Goal: Use online tool/utility: Utilize a website feature to perform a specific function

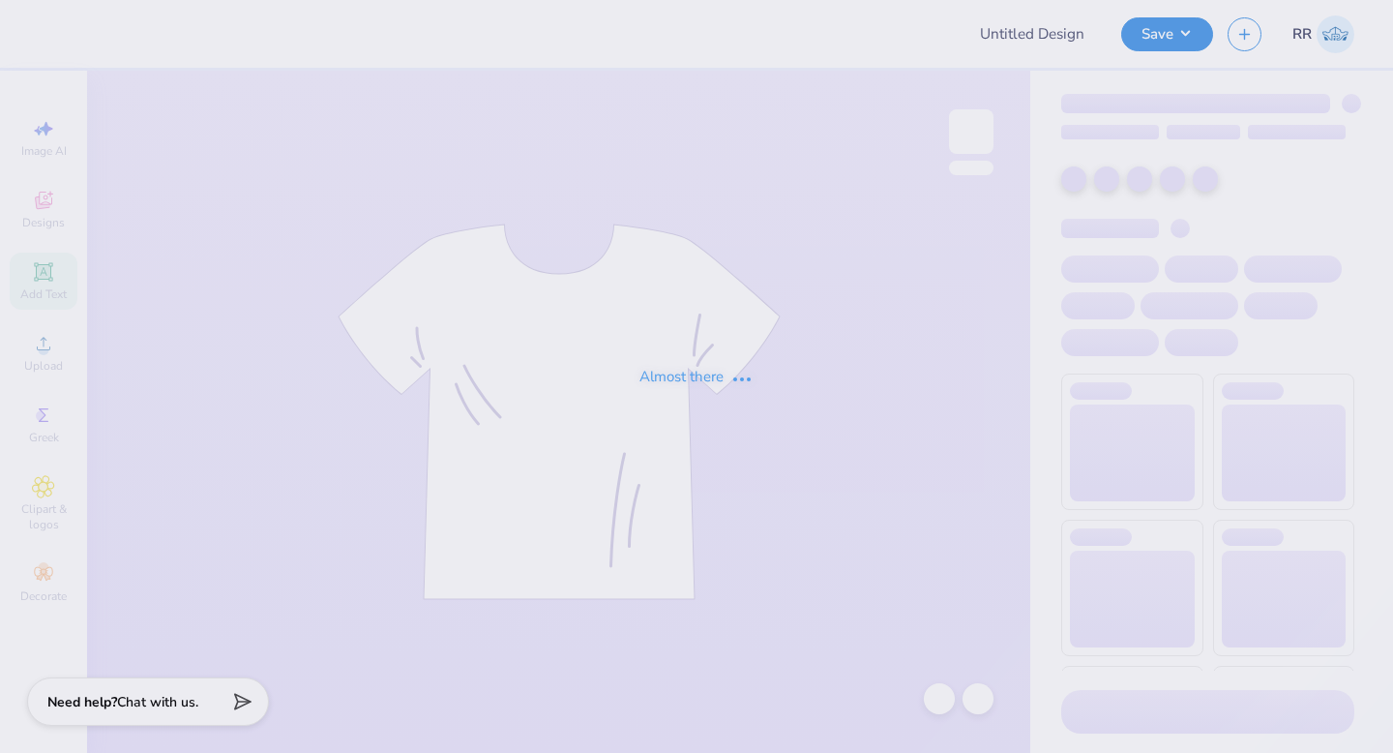
type input "DZ x Delt HOCO"
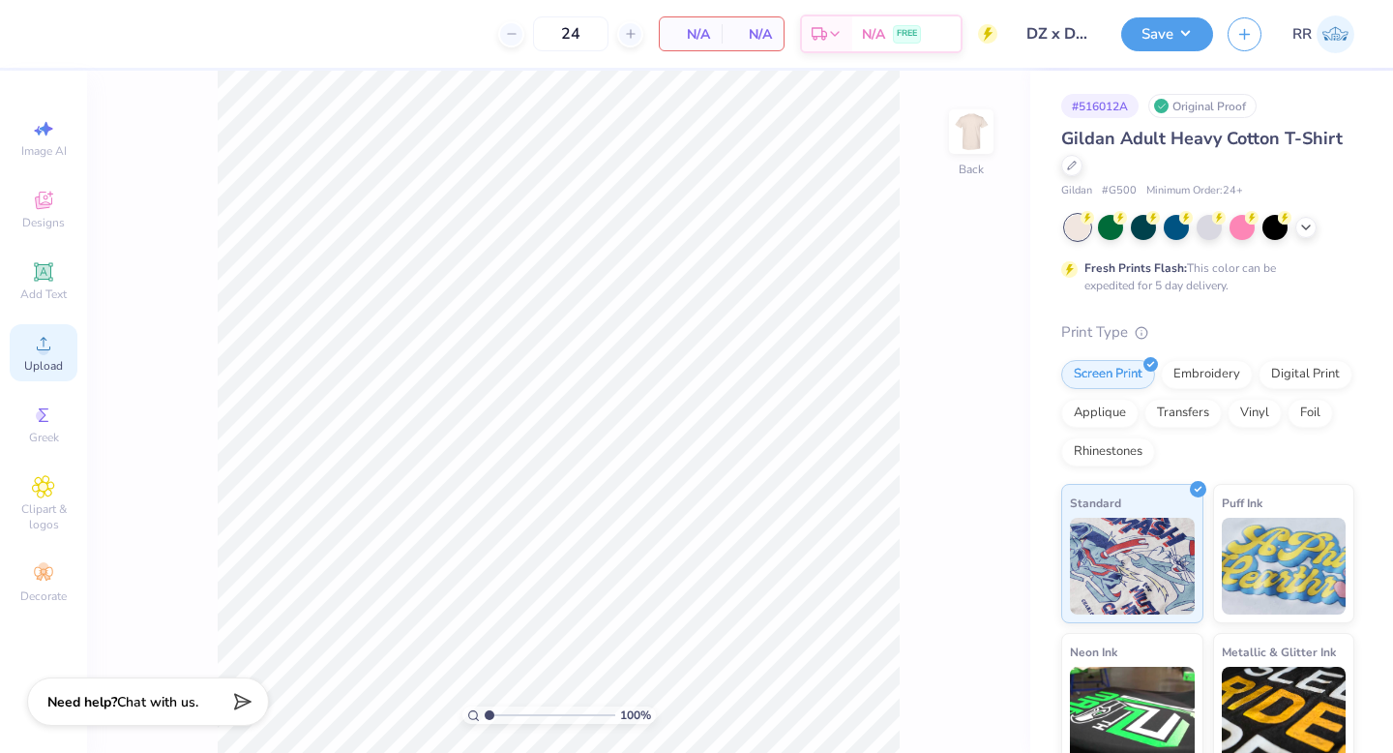
click at [53, 349] on icon at bounding box center [43, 343] width 23 height 23
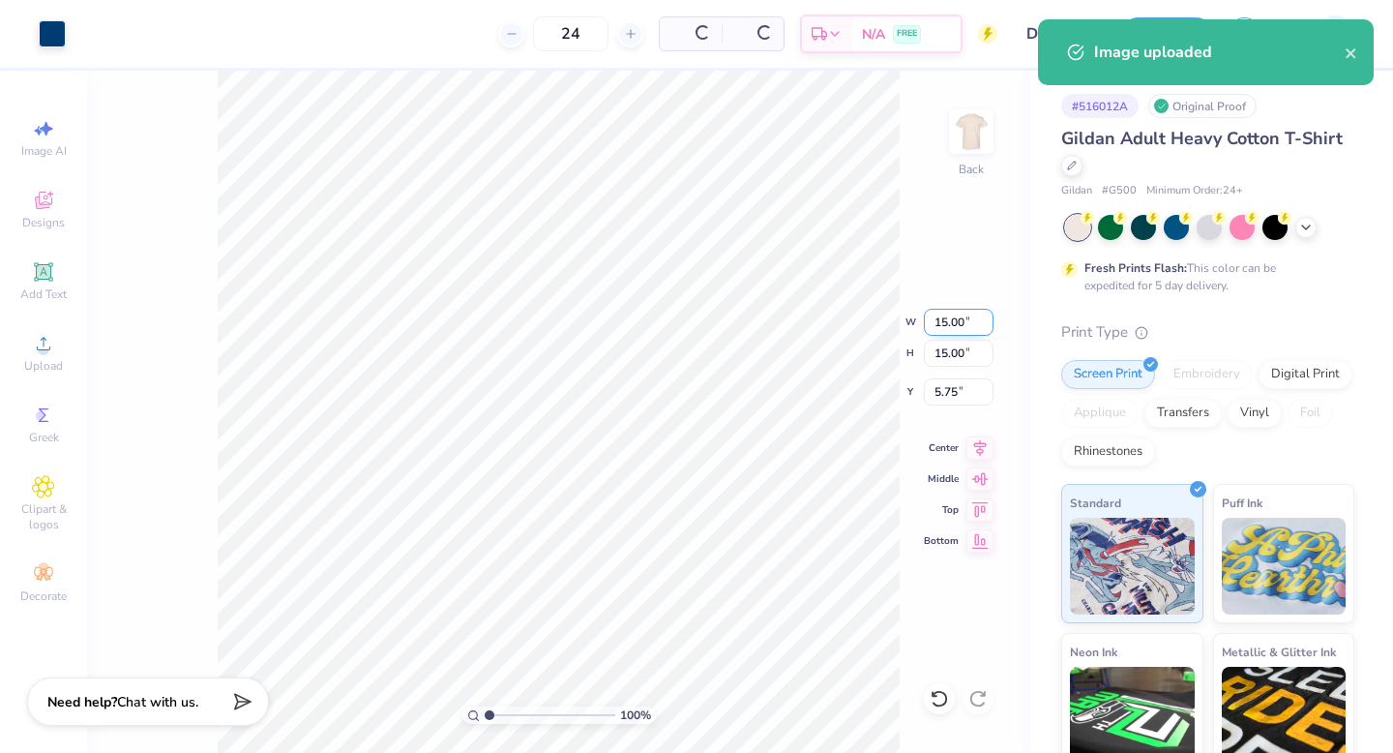
click at [950, 316] on input "15.00" at bounding box center [959, 322] width 70 height 27
type input "3.50"
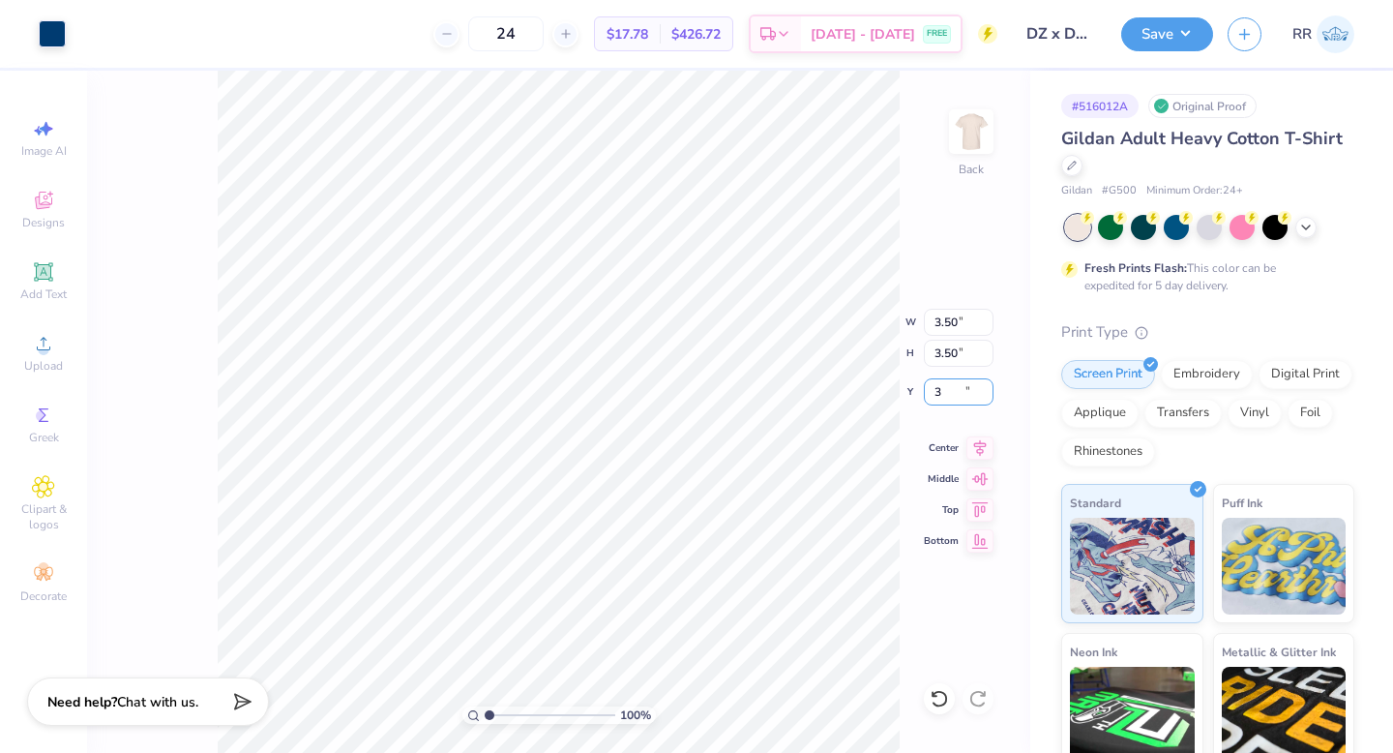
type input "3.00"
click at [974, 128] on img at bounding box center [970, 131] width 77 height 77
click at [45, 349] on icon at bounding box center [44, 344] width 14 height 14
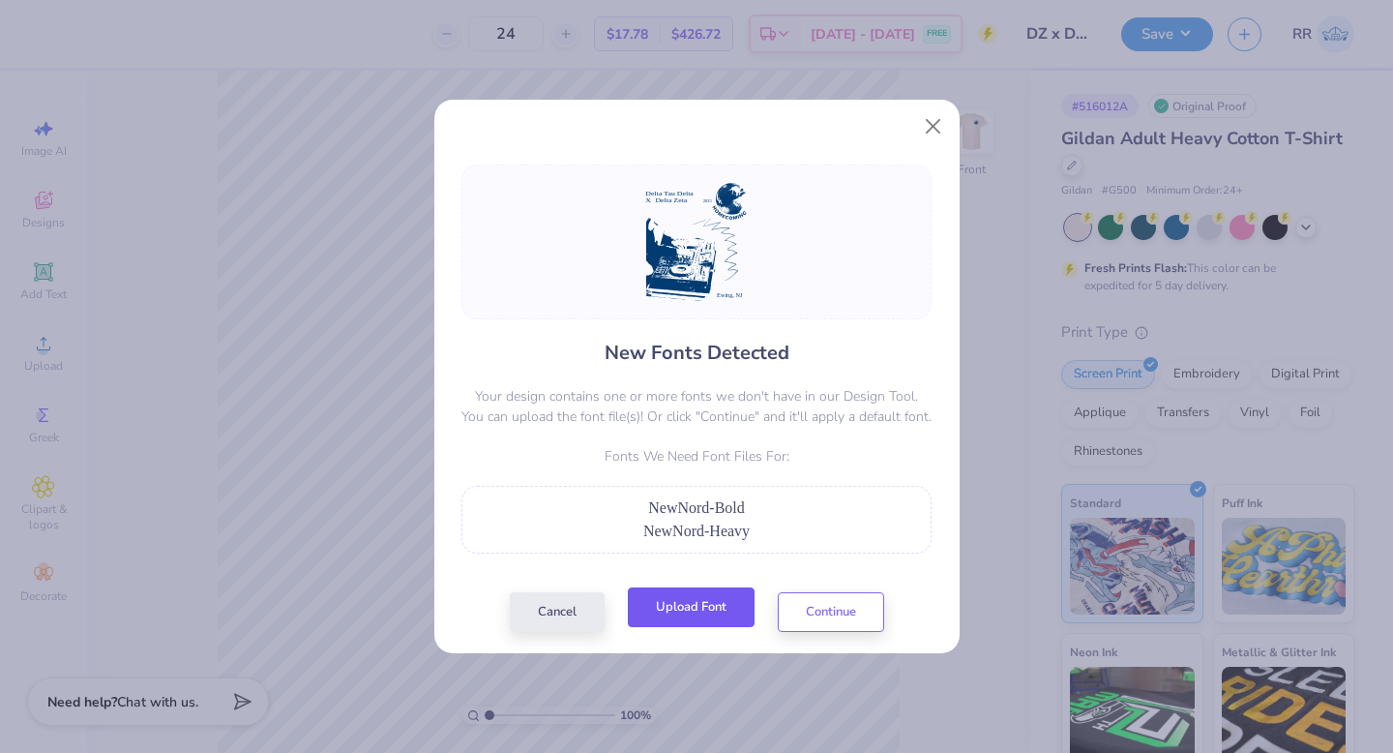
click at [704, 603] on button "Upload Font" at bounding box center [691, 607] width 127 height 40
click at [689, 608] on button "Upload Font" at bounding box center [691, 607] width 127 height 40
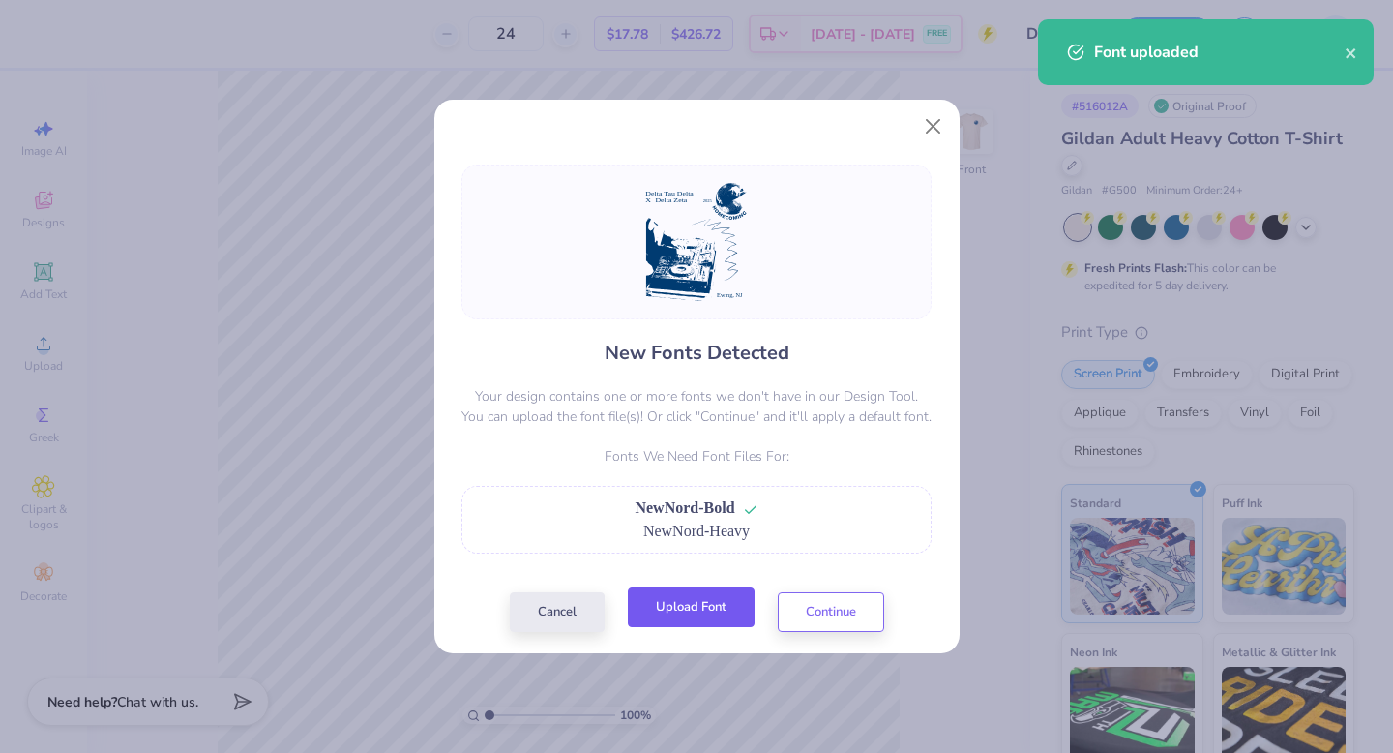
click at [723, 619] on button "Upload Font" at bounding box center [691, 607] width 127 height 40
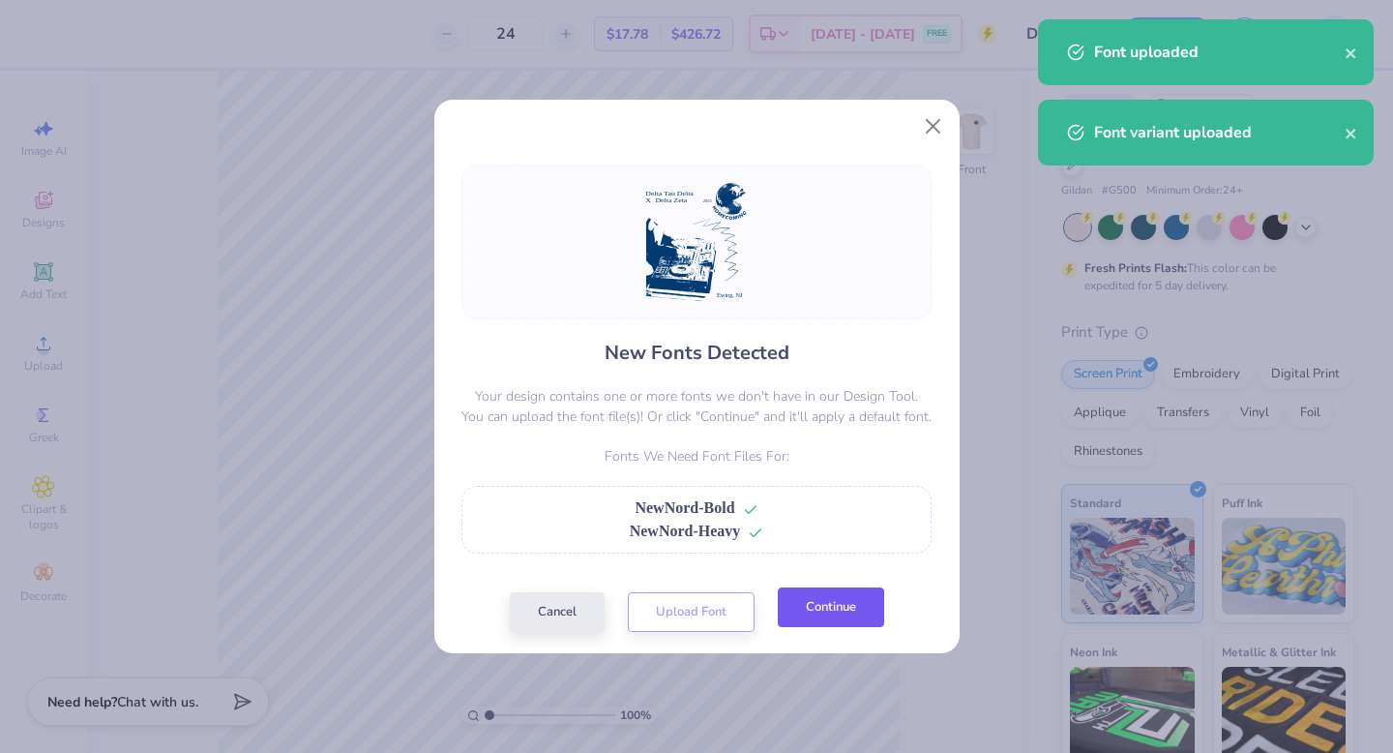
click at [824, 617] on button "Continue" at bounding box center [831, 607] width 106 height 40
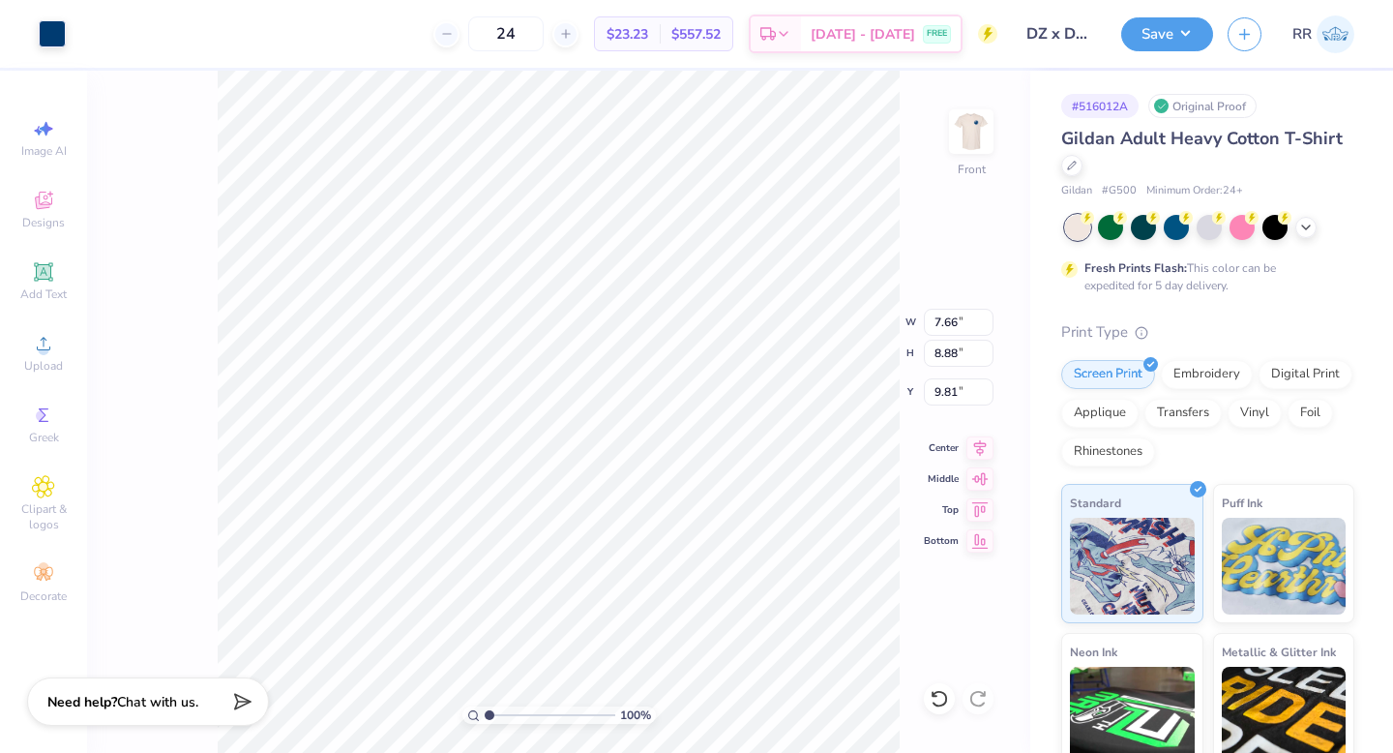
drag, startPoint x: 955, startPoint y: 305, endPoint x: 967, endPoint y: 310, distance: 13.8
click at [954, 305] on div "100 % Front W 7.66 7.66 " H 8.88 8.88 " Y 9.81 9.81 " Center Middle Top Bottom" at bounding box center [558, 412] width 943 height 682
click at [953, 327] on input "7.66" at bounding box center [959, 322] width 70 height 27
type input "12.50"
type input "14.48"
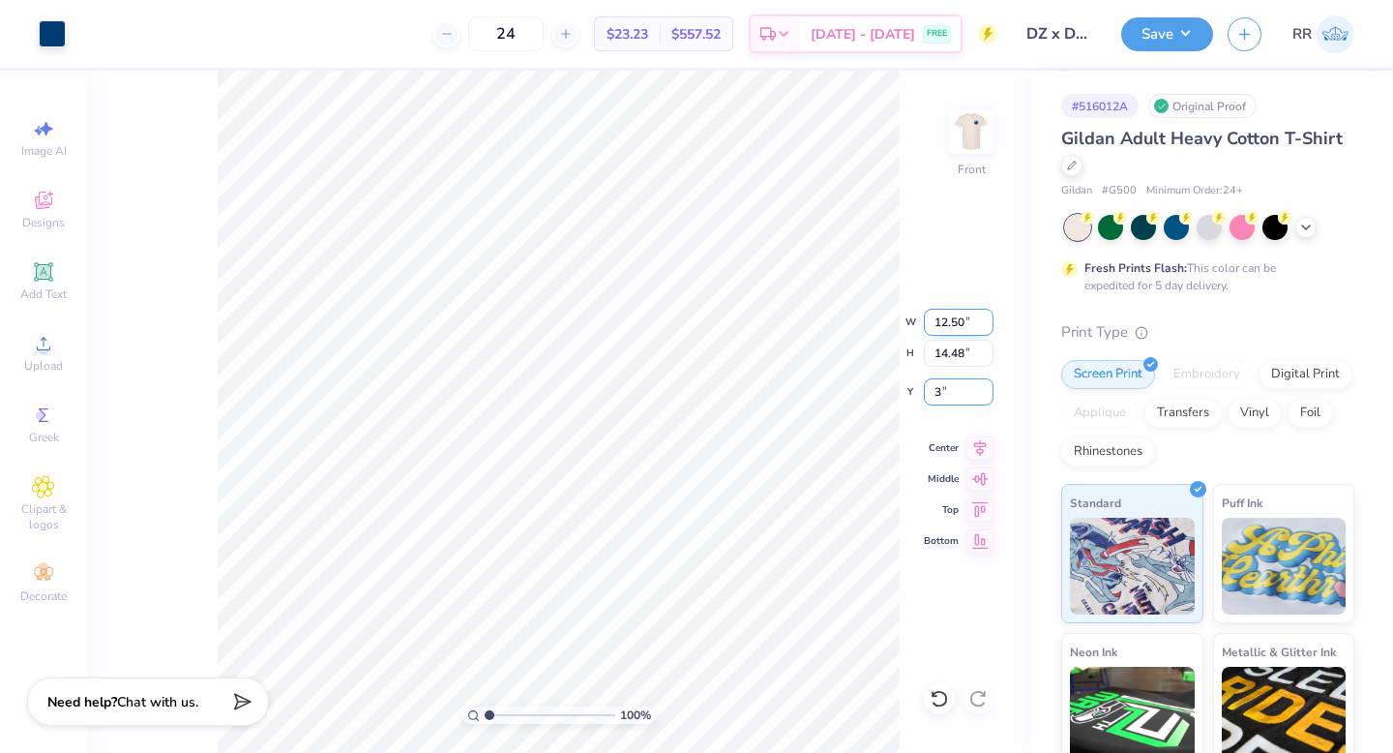
type input "3.00"
drag, startPoint x: 973, startPoint y: 452, endPoint x: 942, endPoint y: 399, distance: 60.7
click at [973, 452] on icon at bounding box center [979, 447] width 27 height 23
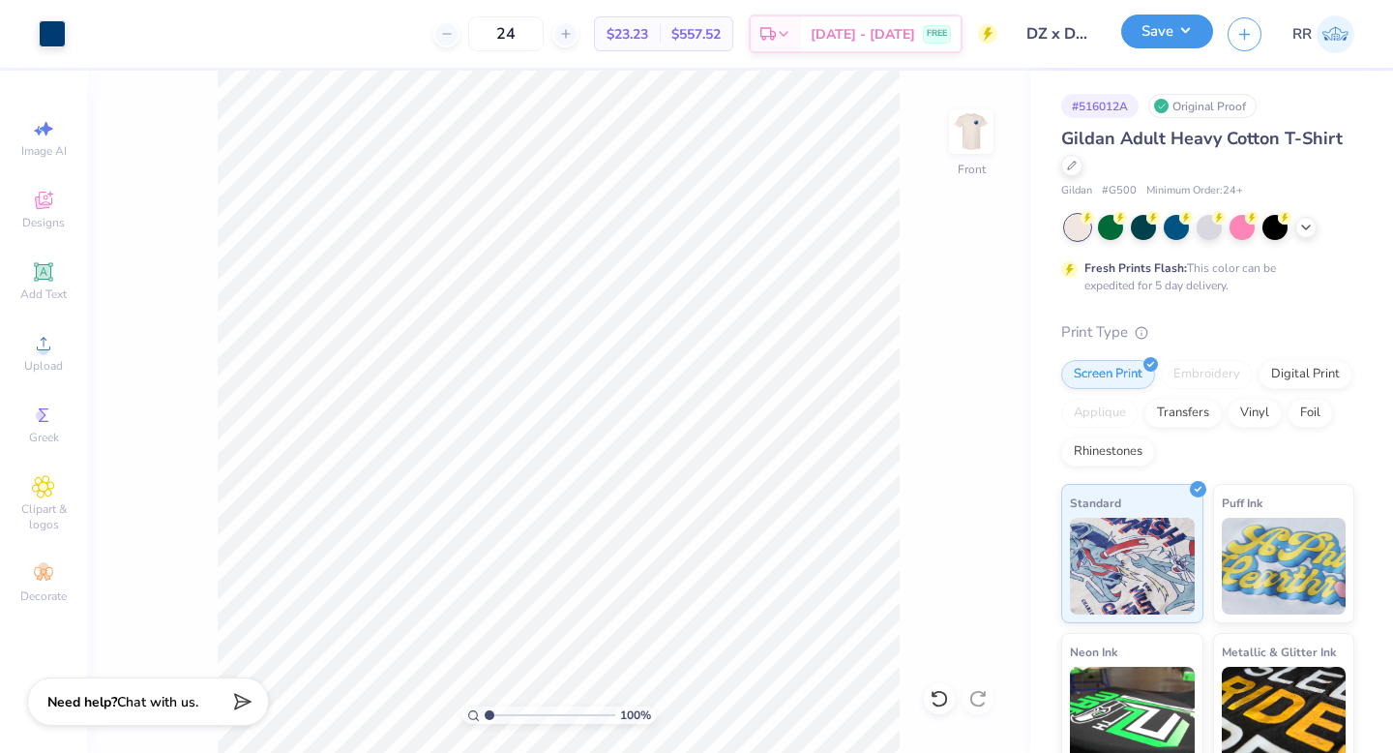
click at [1184, 40] on button "Save" at bounding box center [1167, 32] width 92 height 34
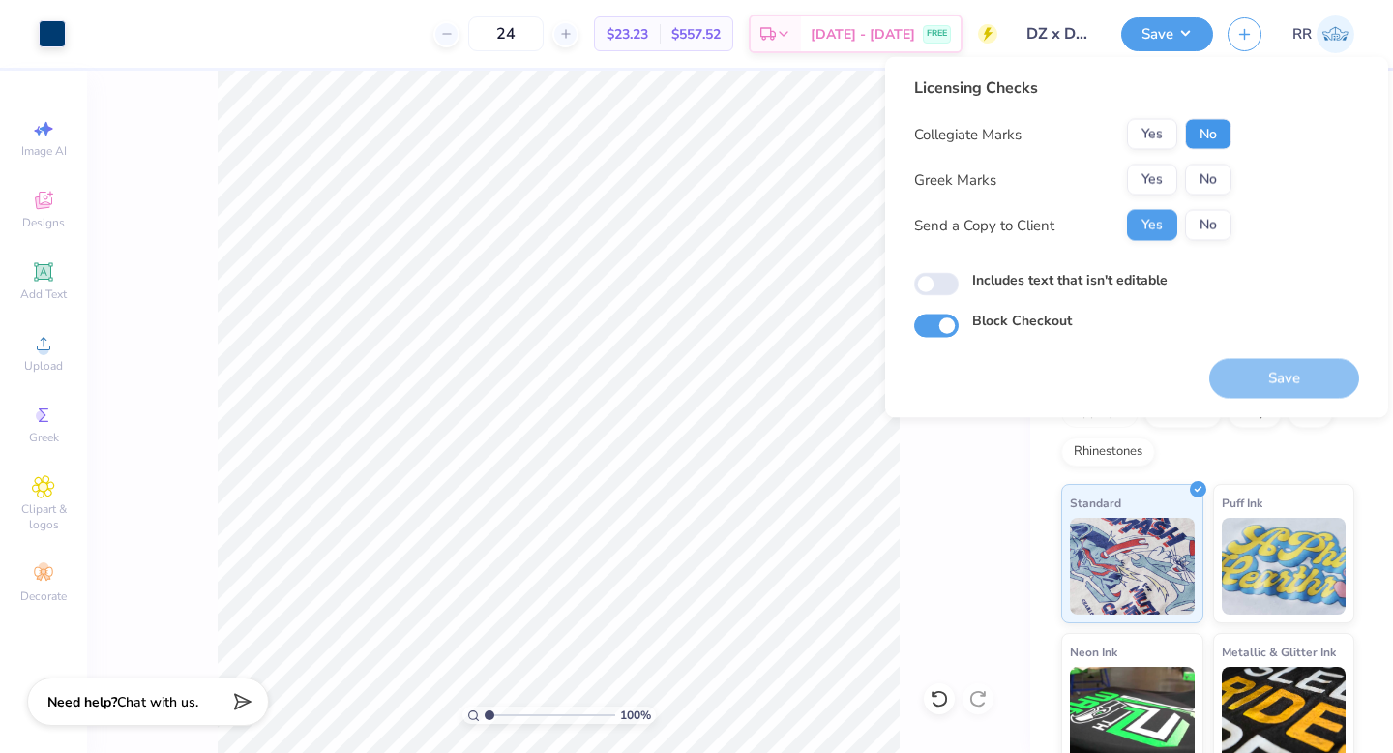
click at [1212, 129] on button "No" at bounding box center [1208, 134] width 46 height 31
click at [1156, 183] on button "Yes" at bounding box center [1152, 179] width 50 height 31
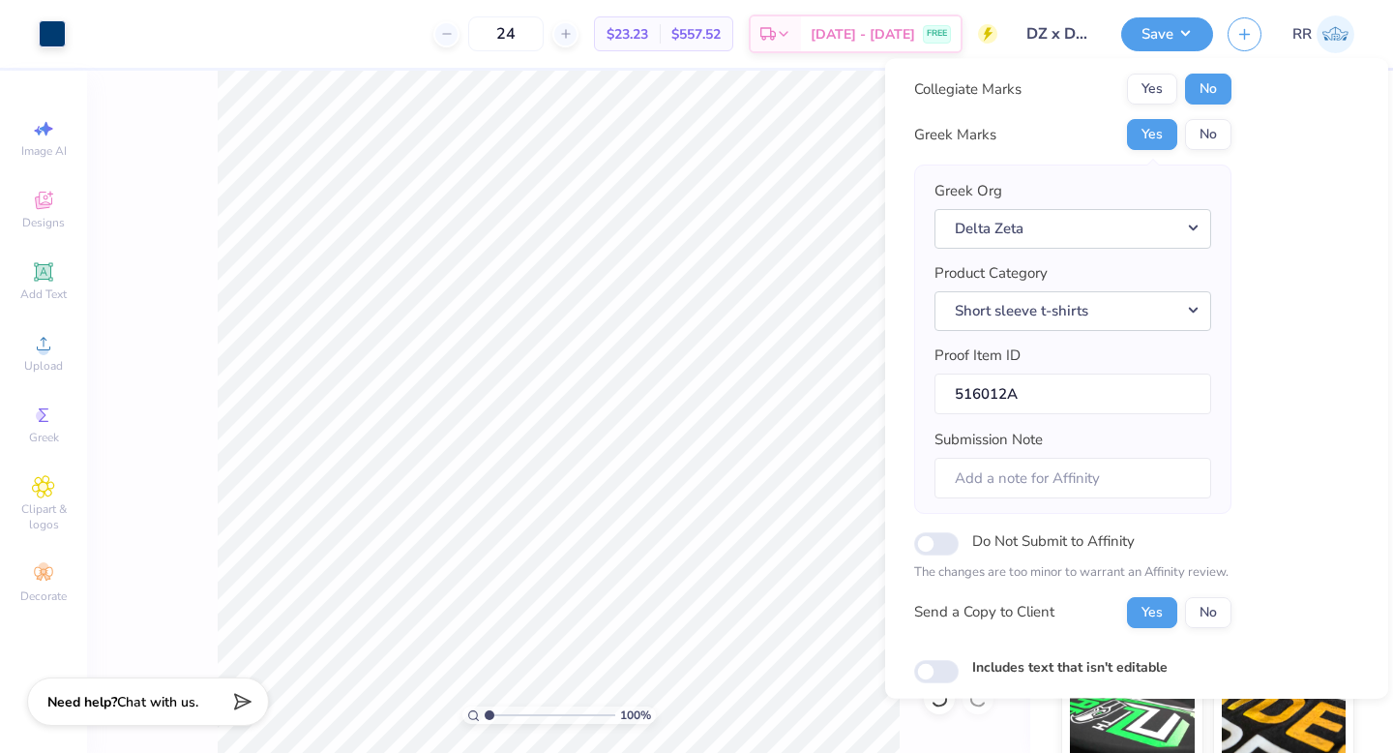
scroll to position [152, 0]
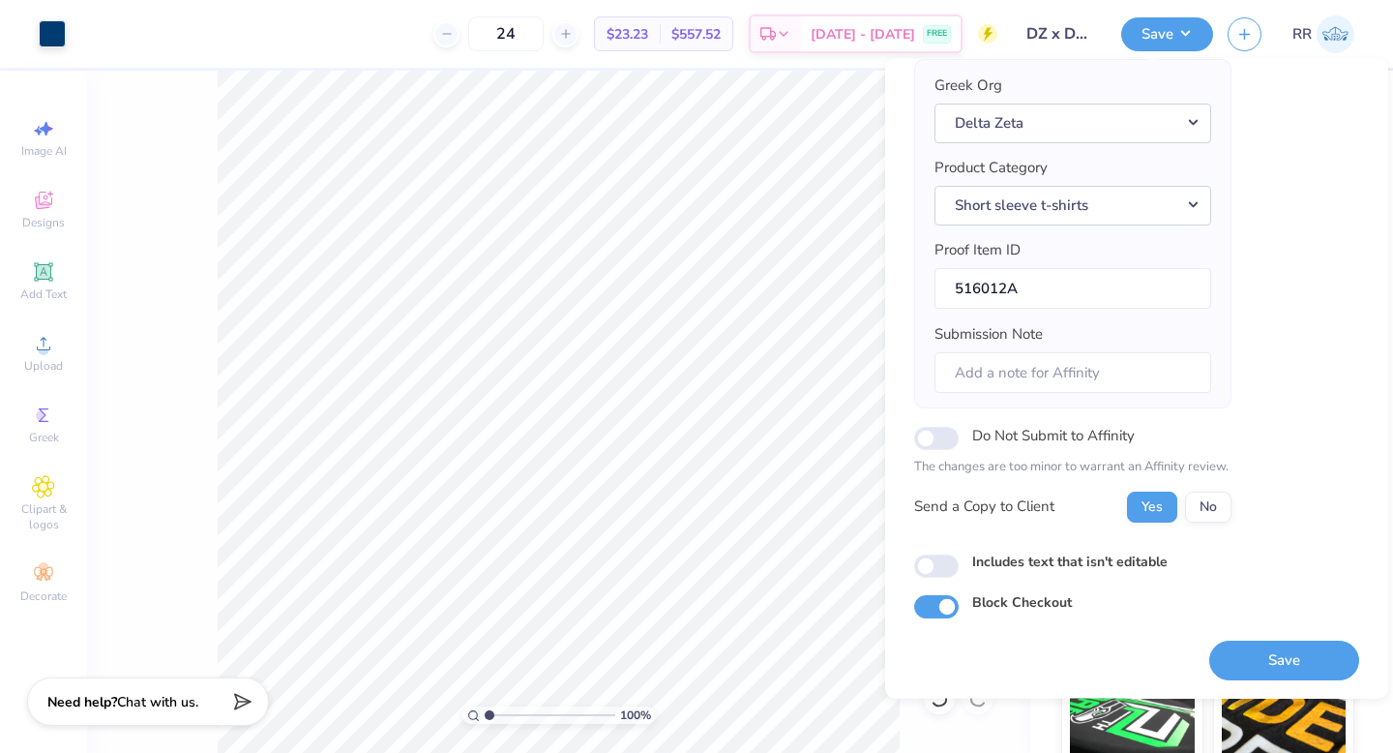
click at [1241, 663] on button "Save" at bounding box center [1284, 660] width 150 height 40
